Goal: Information Seeking & Learning: Learn about a topic

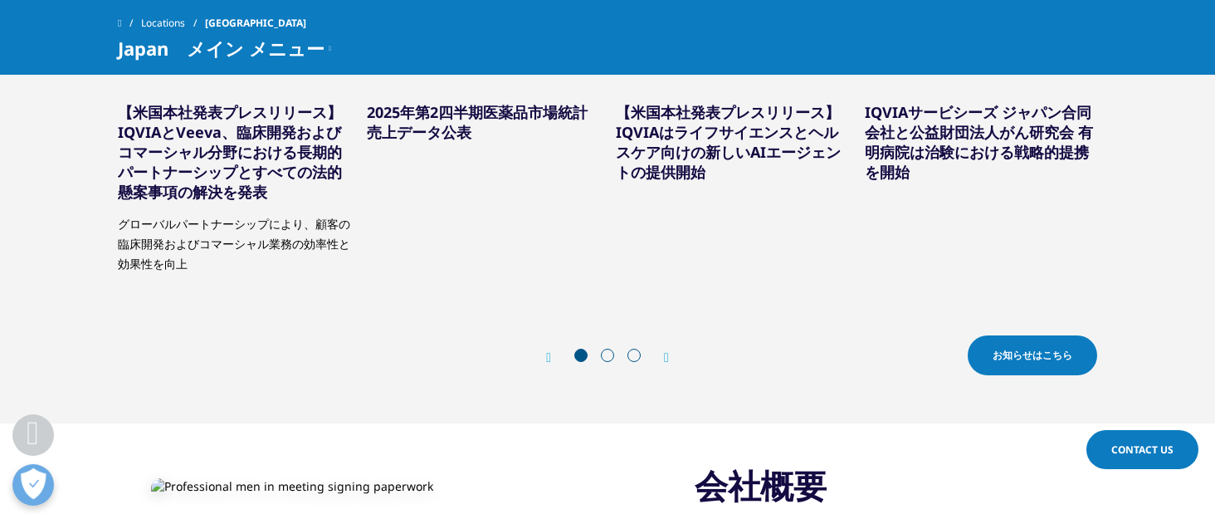
scroll to position [761, 0]
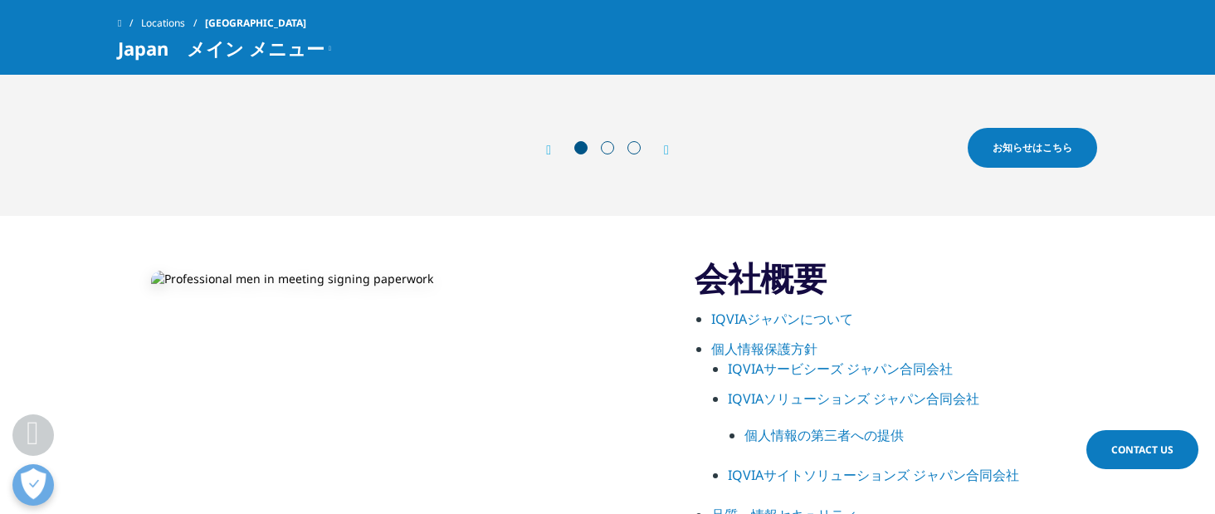
click at [814, 364] on link "IQVIAサービシーズ ジャパン合同会社" at bounding box center [840, 368] width 225 height 18
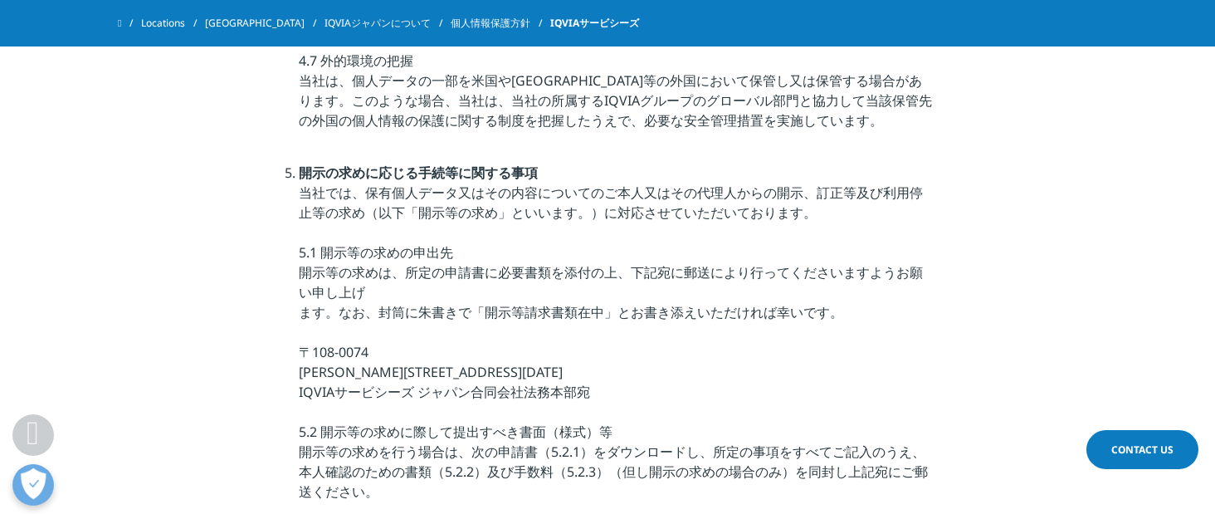
scroll to position [3289, 0]
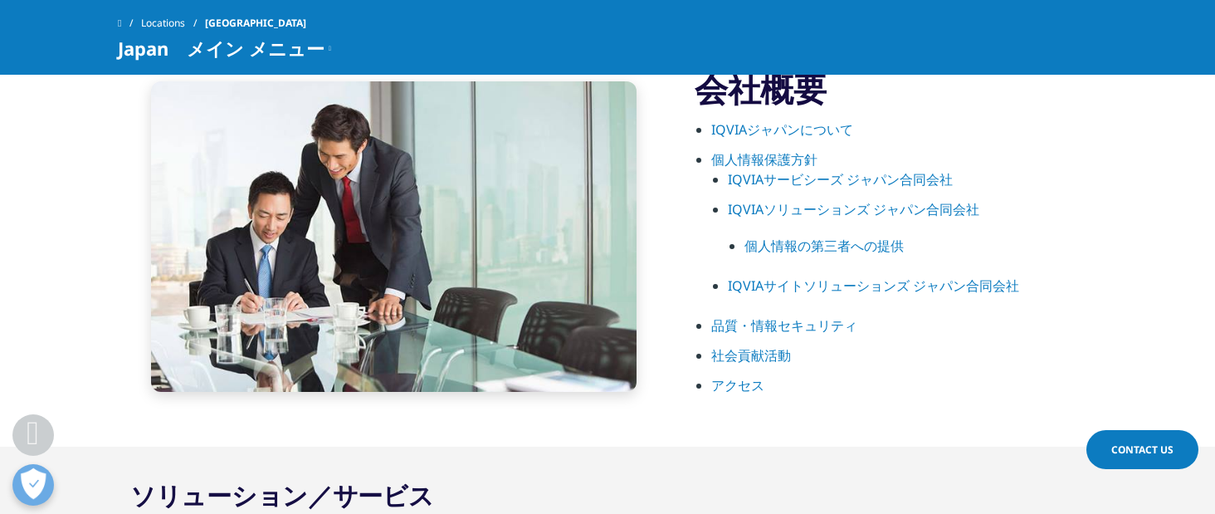
scroll to position [882, 0]
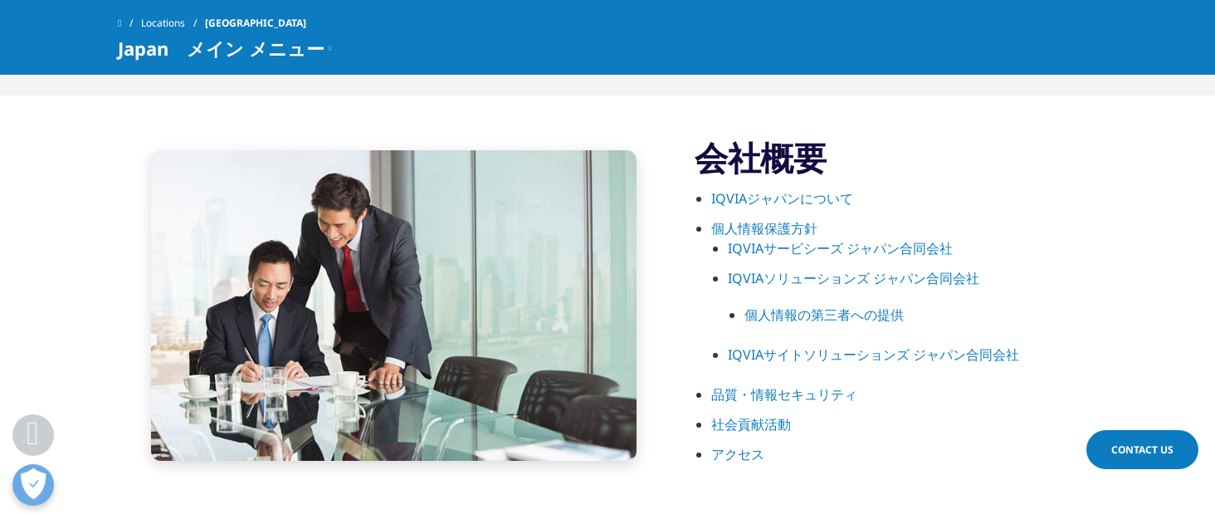
click at [780, 201] on link "IQVIAジャパンについて" at bounding box center [782, 198] width 142 height 18
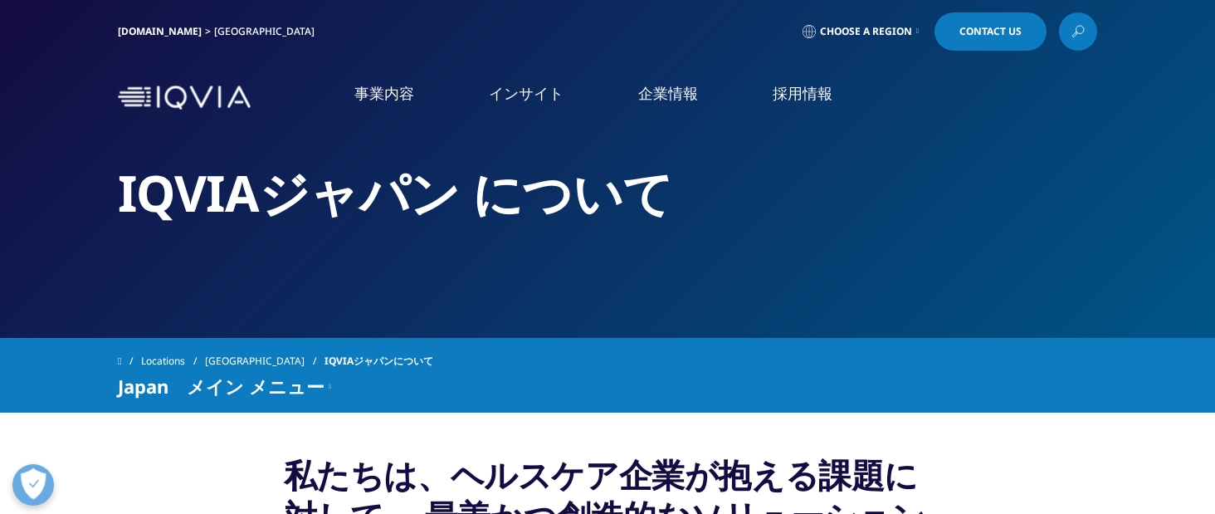
click at [673, 93] on link "企業情報" at bounding box center [668, 93] width 60 height 21
click at [680, 90] on link "企業情報" at bounding box center [668, 93] width 60 height 21
click at [37, 213] on link "概要" at bounding box center [223, 209] width 397 height 19
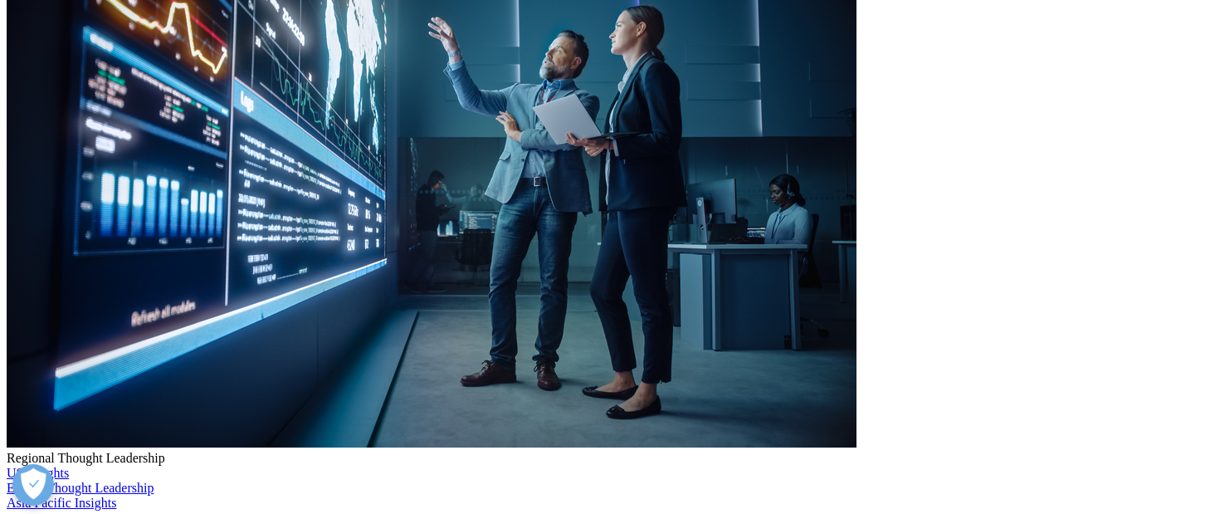
scroll to position [554, 0]
